Goal: Entertainment & Leisure: Consume media (video, audio)

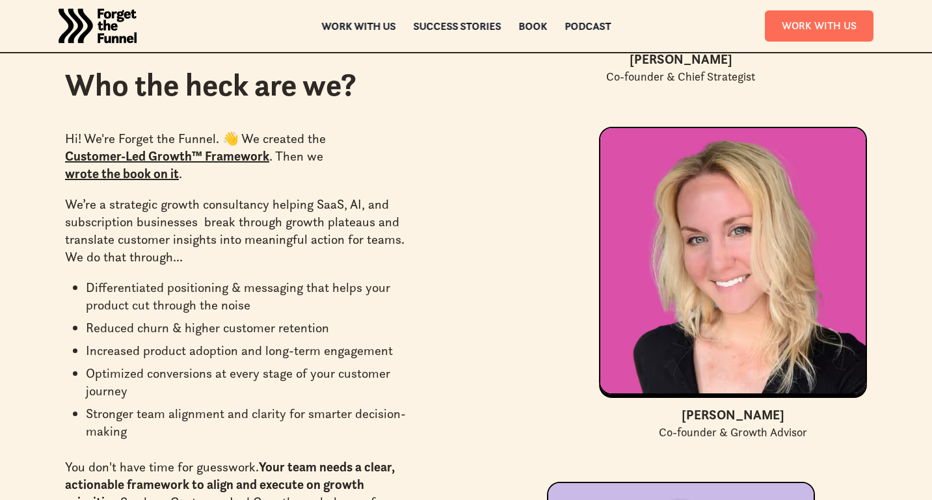
scroll to position [3521, 0]
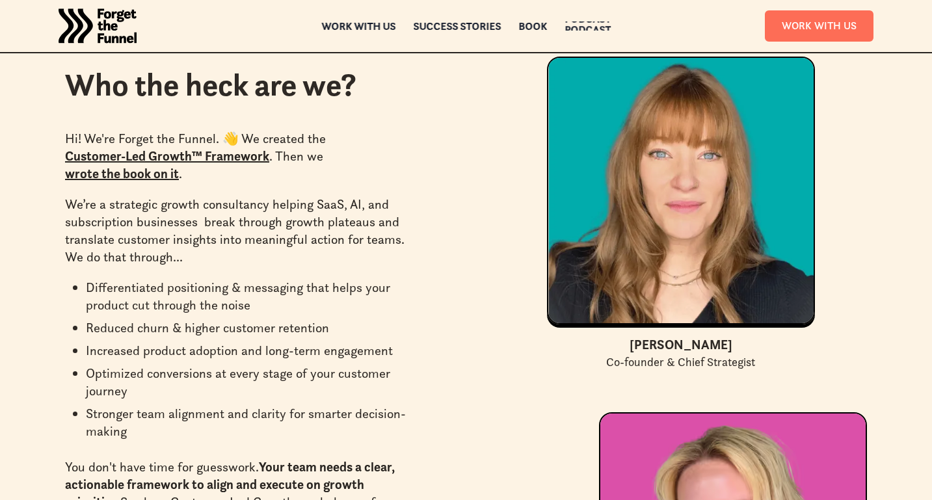
click at [601, 25] on div "Podcast" at bounding box center [587, 29] width 46 height 9
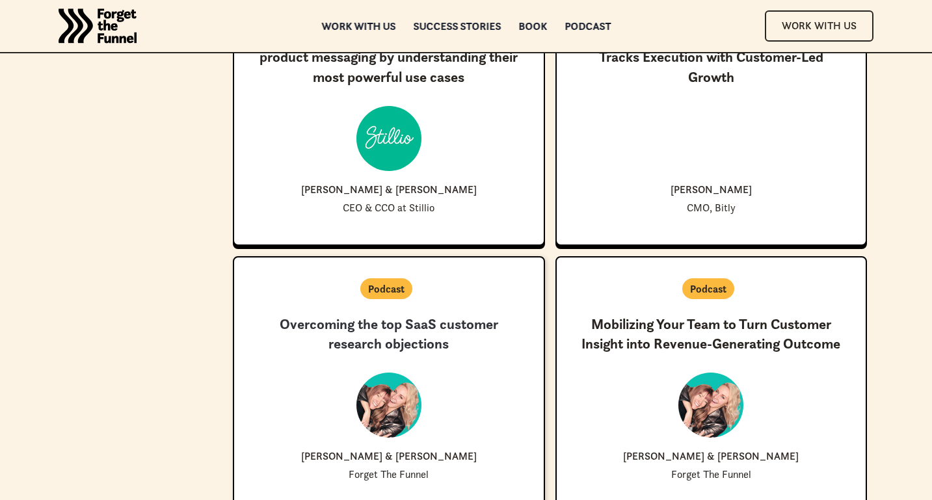
scroll to position [3896, 0]
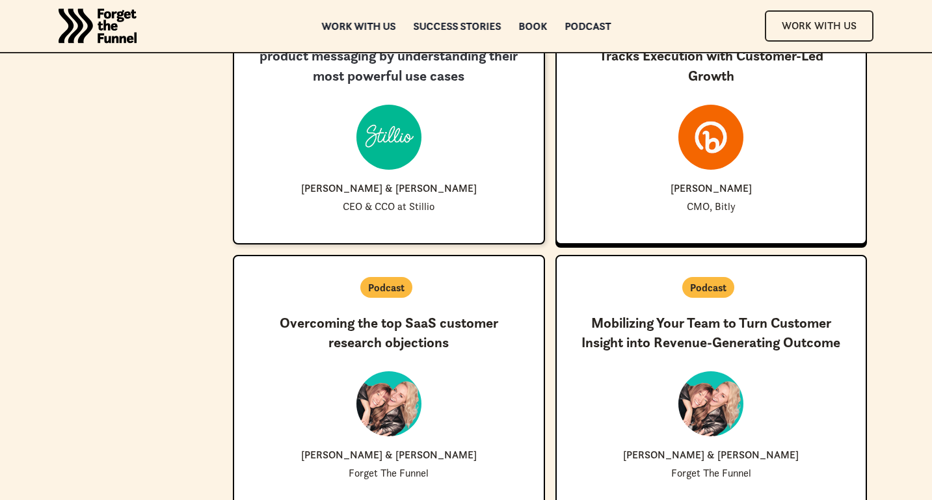
click at [487, 201] on div "New ✨ Coming Soon How Stillio unlocked more effective product messaging by unde…" at bounding box center [389, 118] width 268 height 185
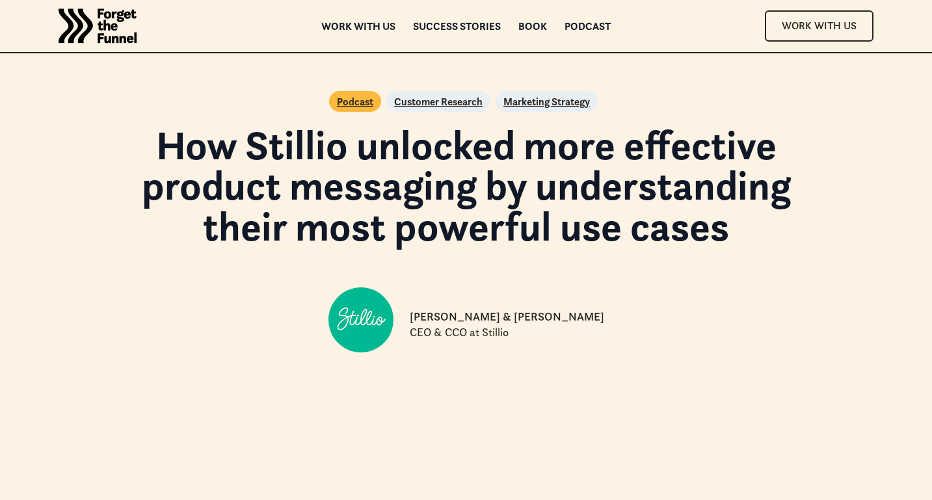
click at [577, 180] on h1 "How Stillio unlocked more effective product messaging by understanding their mo…" at bounding box center [466, 186] width 739 height 122
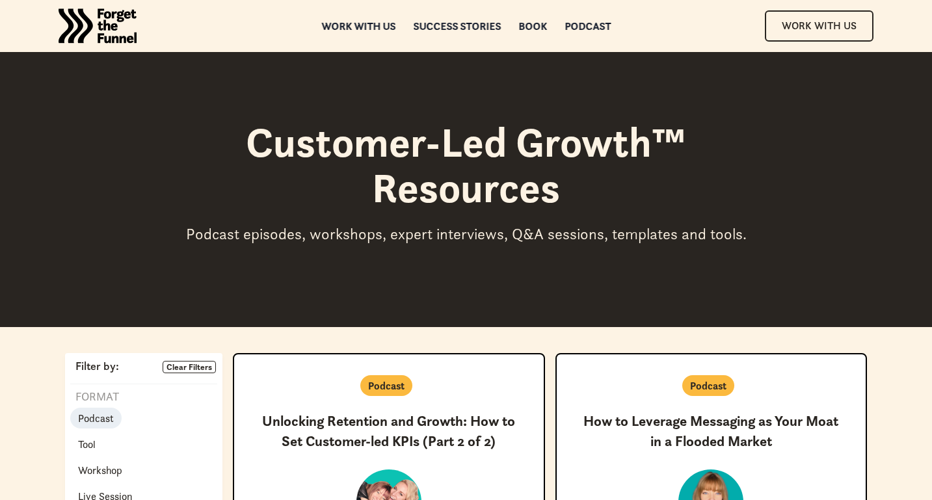
scroll to position [3896, 0]
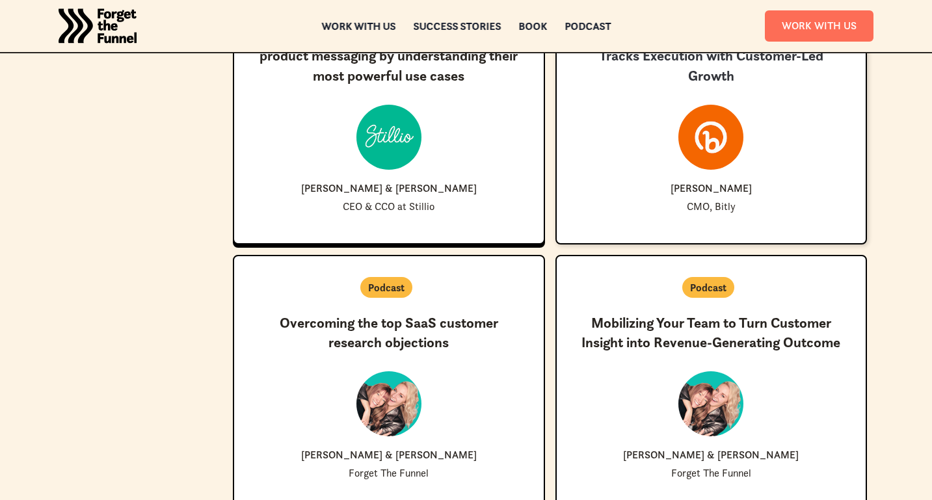
click at [672, 185] on div "New ✨ Coming Soon How Bitly CMO [PERSON_NAME] Fast-Tracks Execution with Custom…" at bounding box center [711, 118] width 268 height 185
